Goal: Task Accomplishment & Management: Manage account settings

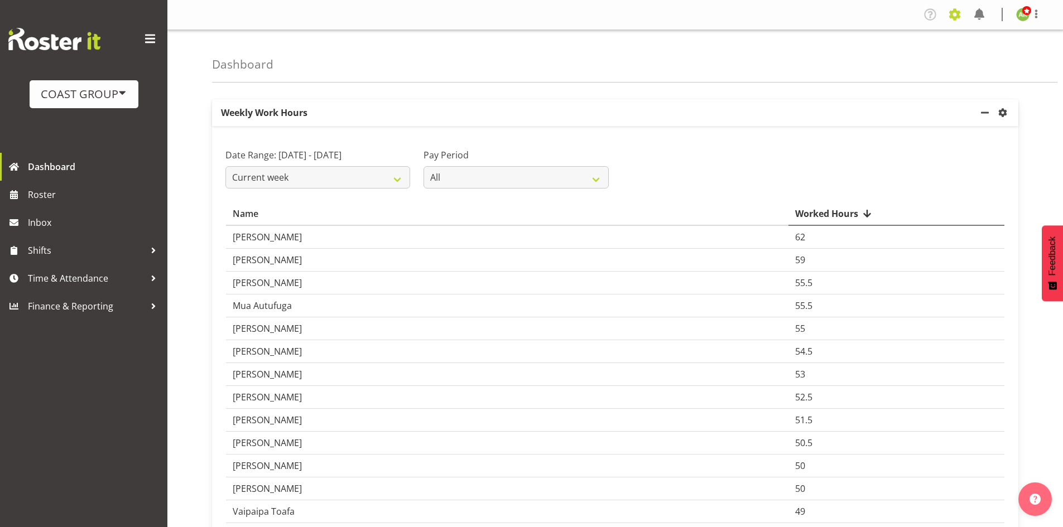
click at [951, 17] on span at bounding box center [954, 15] width 18 height 18
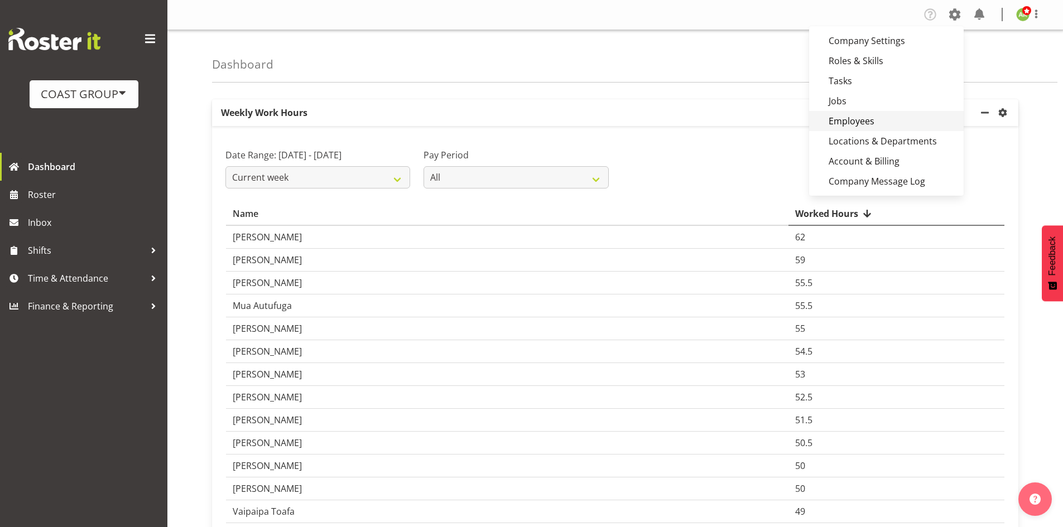
click at [872, 118] on link "Employees" at bounding box center [886, 121] width 155 height 20
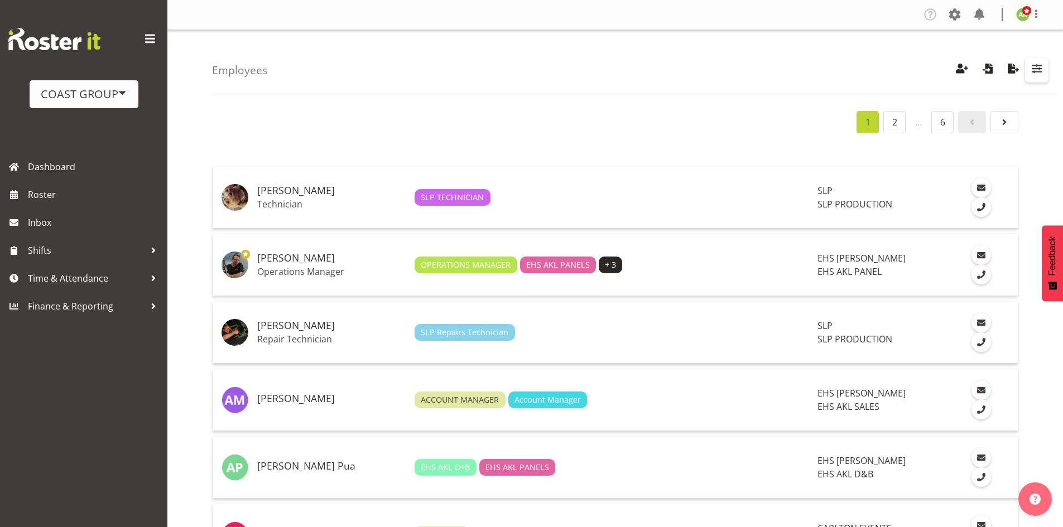
click at [1034, 73] on span "button" at bounding box center [1036, 68] width 15 height 15
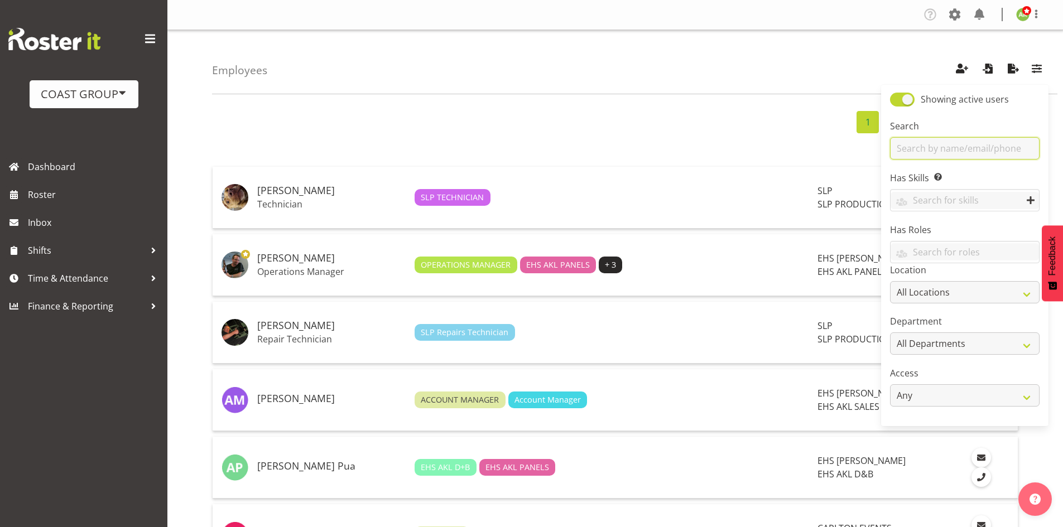
click at [945, 149] on input "text" at bounding box center [964, 148] width 149 height 22
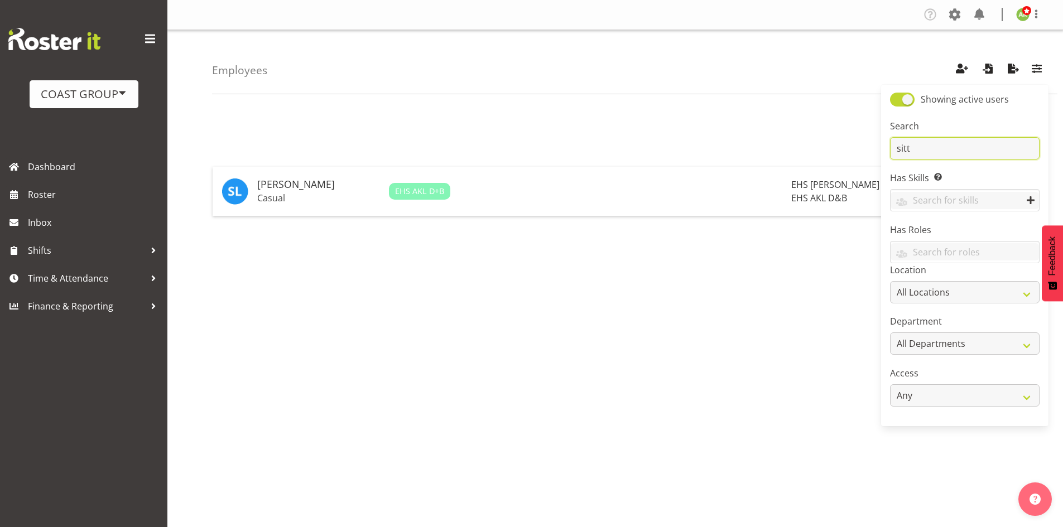
type input "sittipan"
click at [345, 186] on h5 "[PERSON_NAME]" at bounding box center [318, 184] width 123 height 11
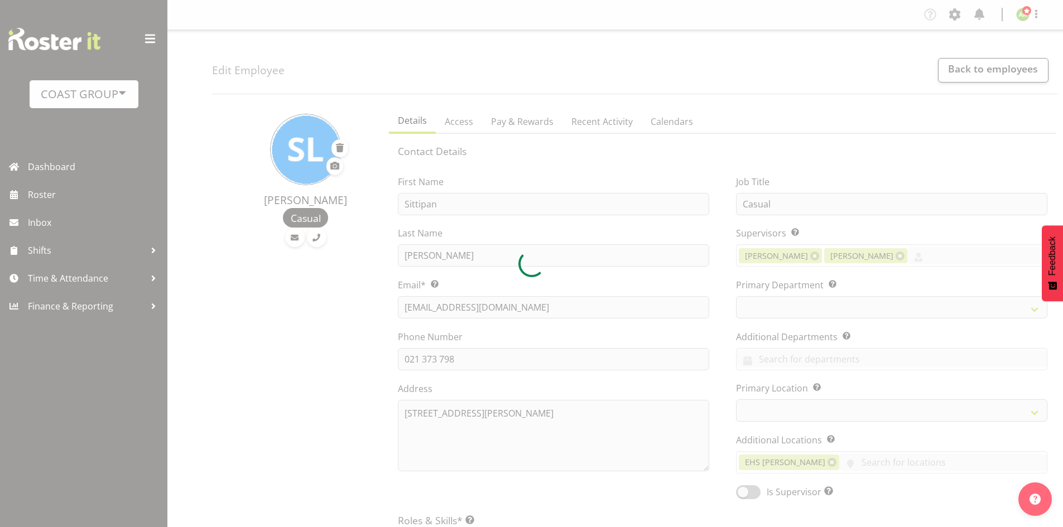
select select "TimelineWeek"
select select
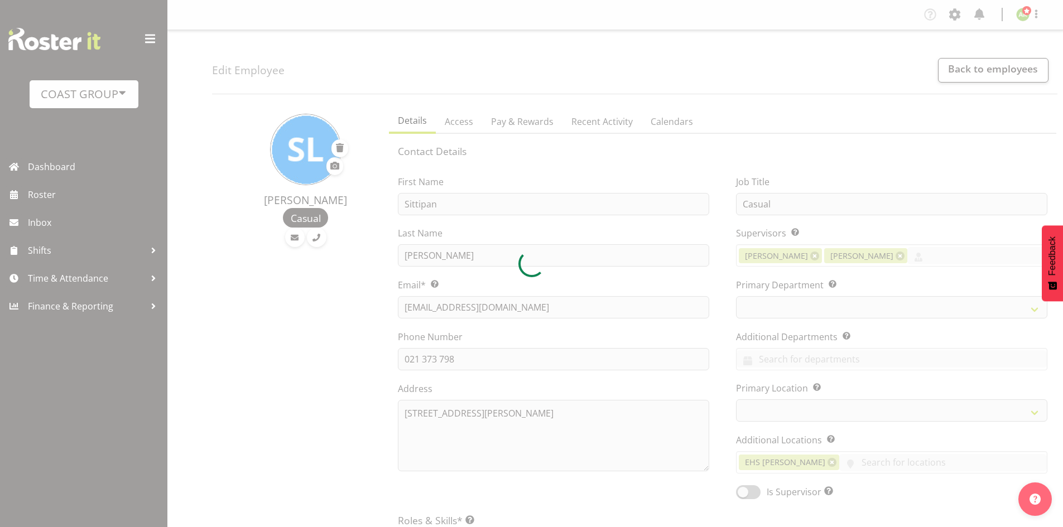
select select
select select "35"
select select "36"
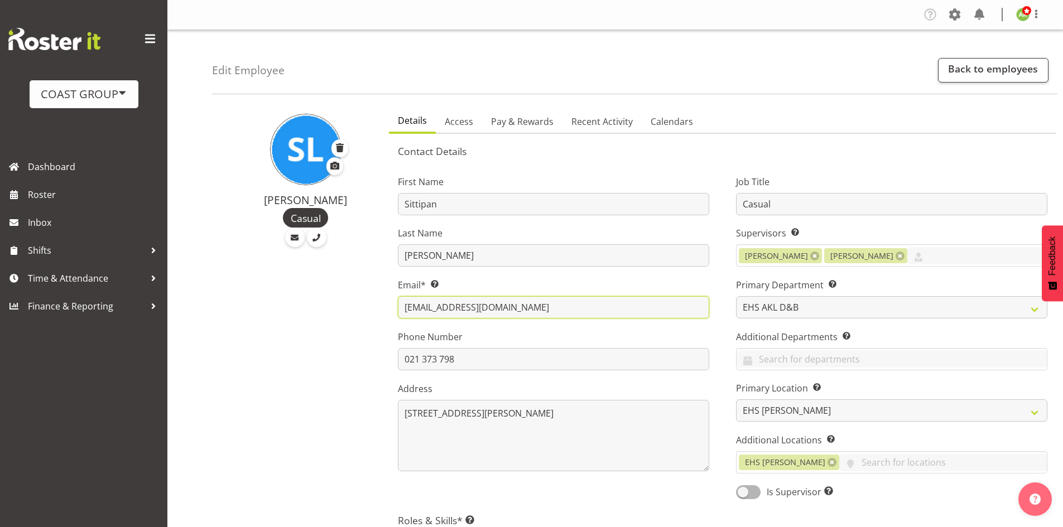
click at [439, 303] on input "[EMAIL_ADDRESS][DOMAIN_NAME]" at bounding box center [553, 307] width 311 height 22
click at [442, 307] on input "[EMAIL_ADDRESS][DOMAIN_NAME]" at bounding box center [553, 307] width 311 height 22
